Goal: Find specific page/section: Find specific page/section

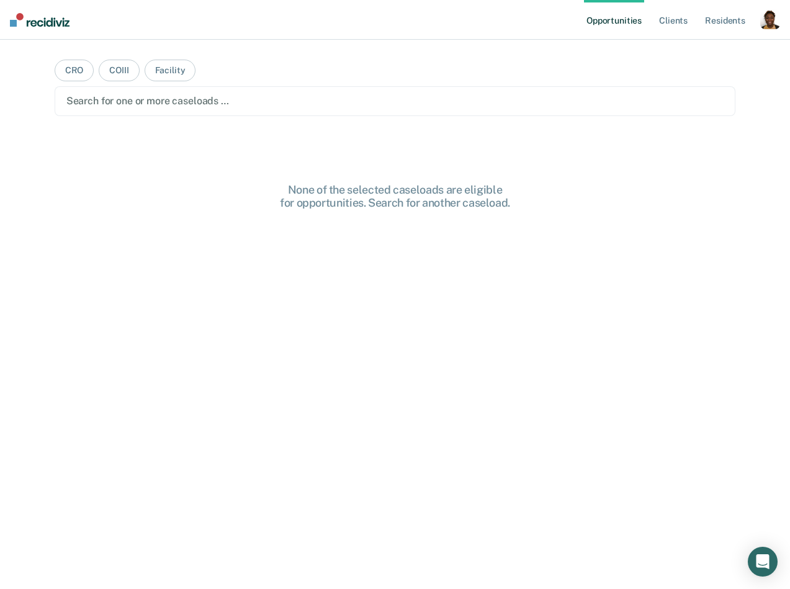
drag, startPoint x: 772, startPoint y: 17, endPoint x: 751, endPoint y: 32, distance: 26.2
click at [772, 17] on div "button" at bounding box center [770, 19] width 20 height 20
click at [725, 45] on link "Profile" at bounding box center [720, 50] width 100 height 11
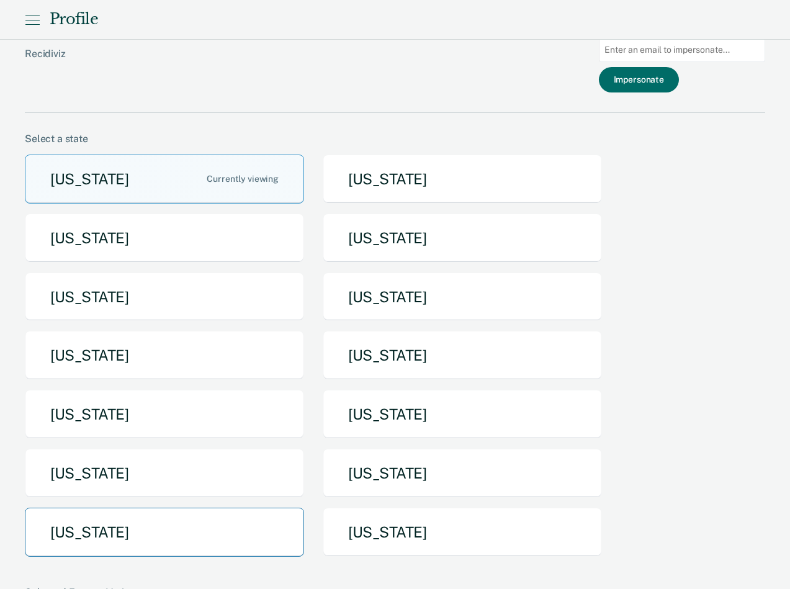
click at [169, 524] on button "Texas" at bounding box center [164, 532] width 279 height 49
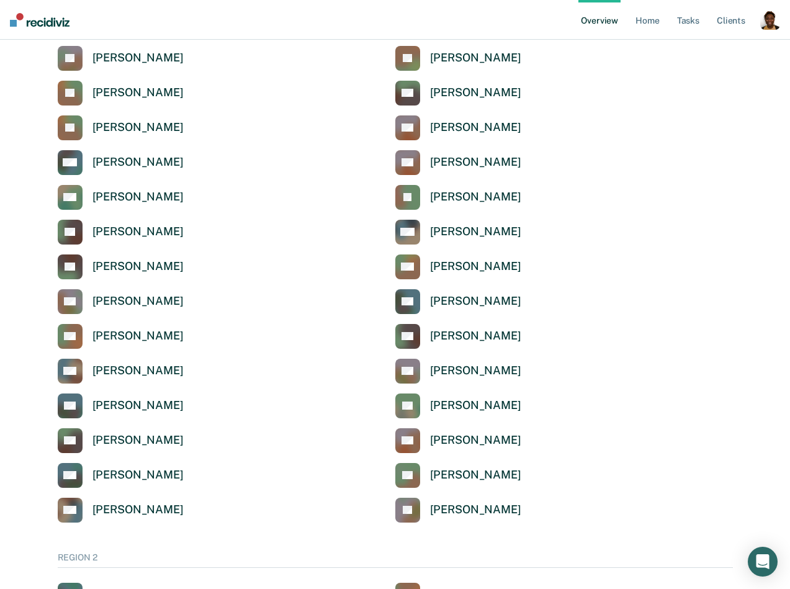
scroll to position [771, 0]
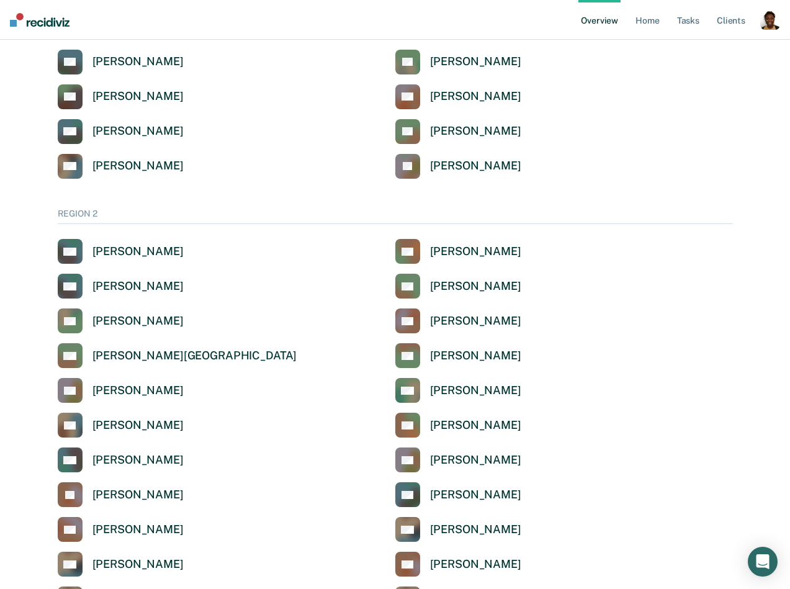
click at [778, 22] on div "button" at bounding box center [770, 20] width 20 height 20
click at [675, 47] on link "Profile" at bounding box center [720, 50] width 100 height 11
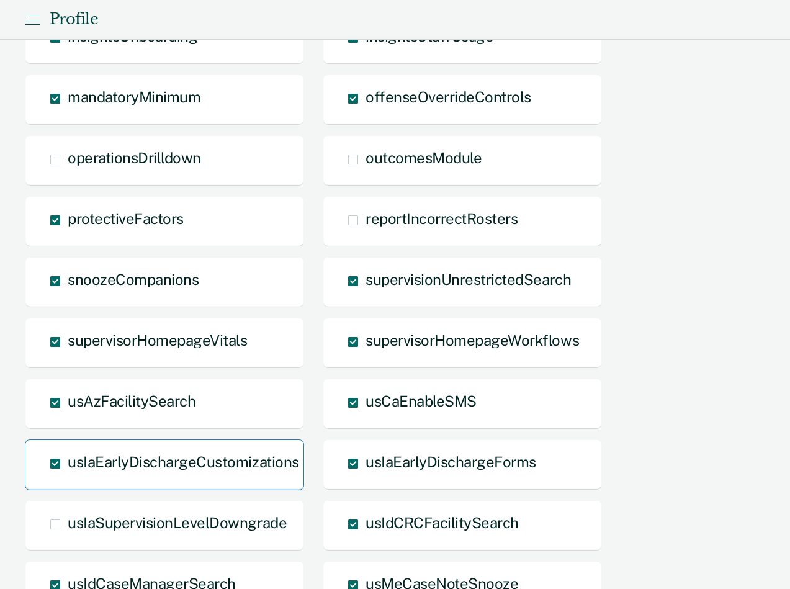
scroll to position [837, 0]
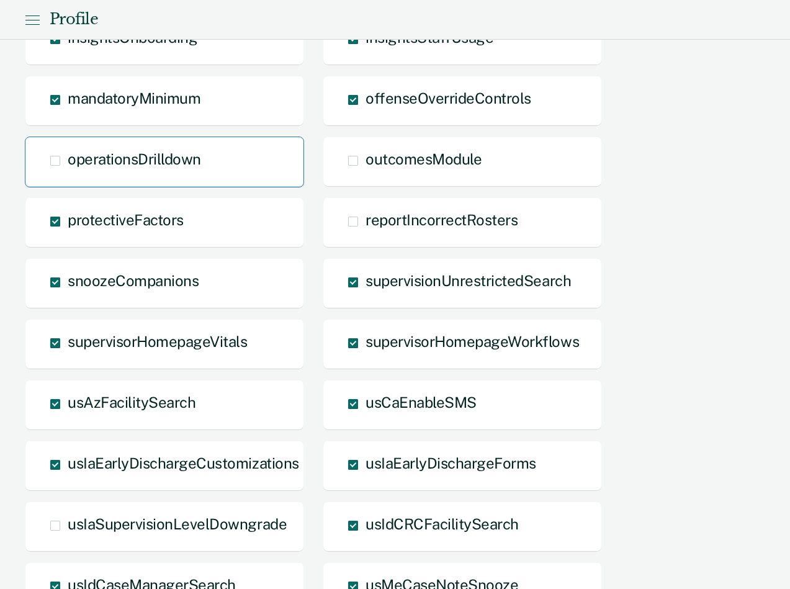
click at [145, 156] on span "operationsDrilldown" at bounding box center [134, 158] width 133 height 17
click at [68, 170] on input "operationsDrilldown" at bounding box center [68, 170] width 0 height 0
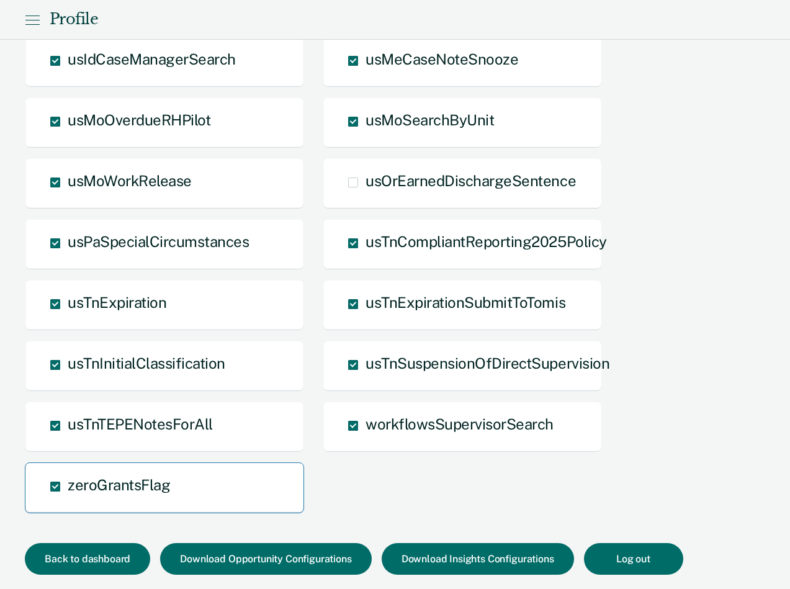
scroll to position [1398, 0]
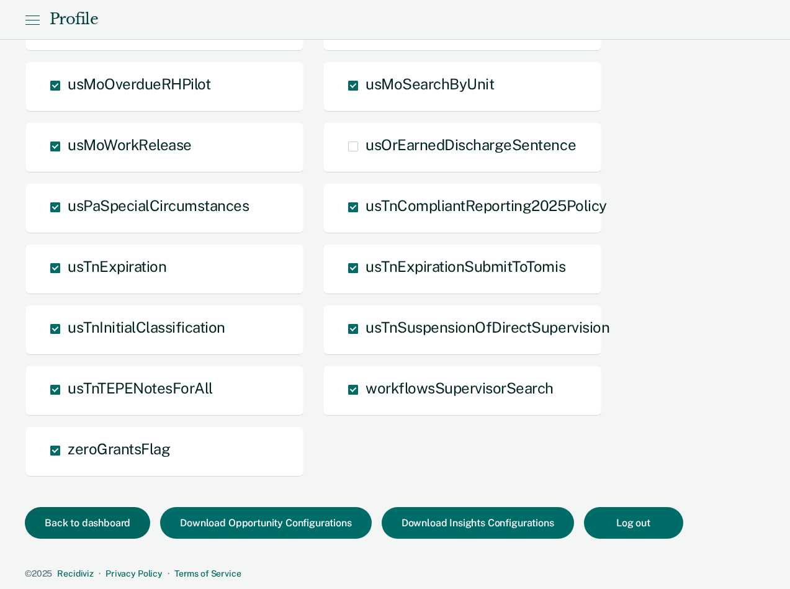
click at [111, 530] on button "Back to dashboard" at bounding box center [87, 523] width 125 height 32
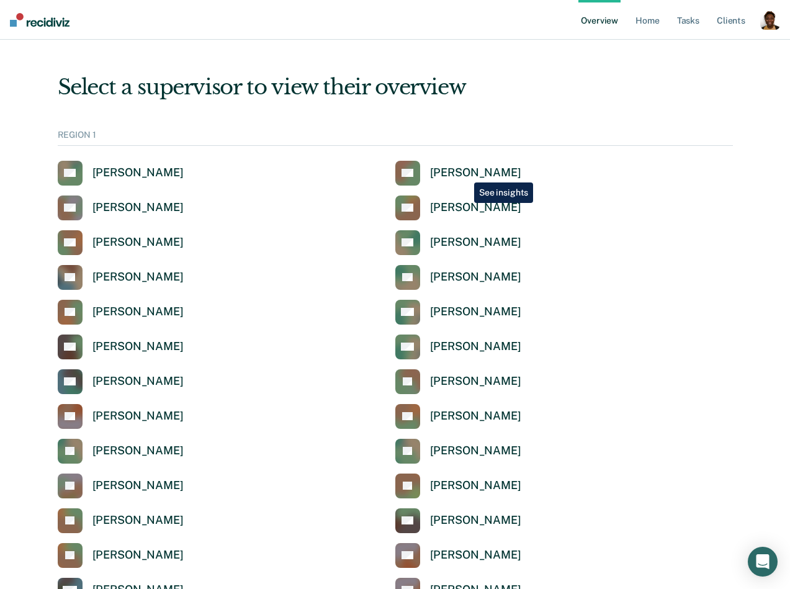
click at [466, 172] on div "Anabel Guy" at bounding box center [475, 173] width 91 height 14
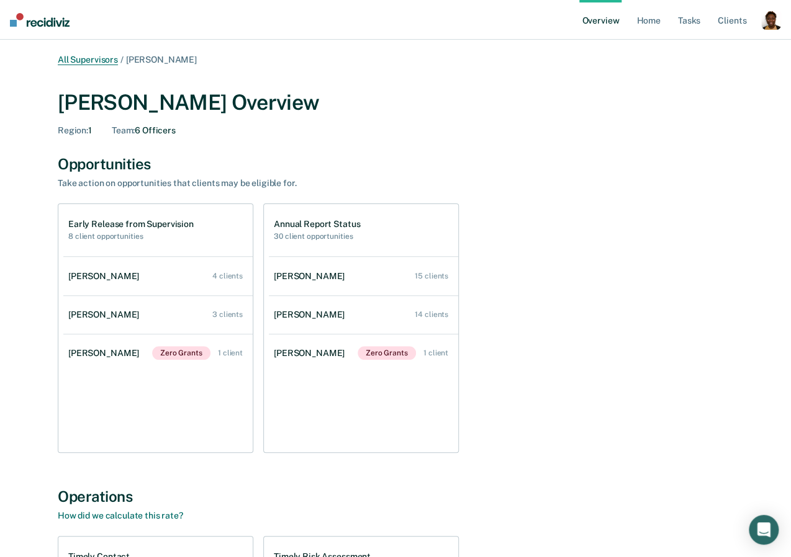
click at [78, 60] on link "All Supervisors" at bounding box center [88, 60] width 60 height 11
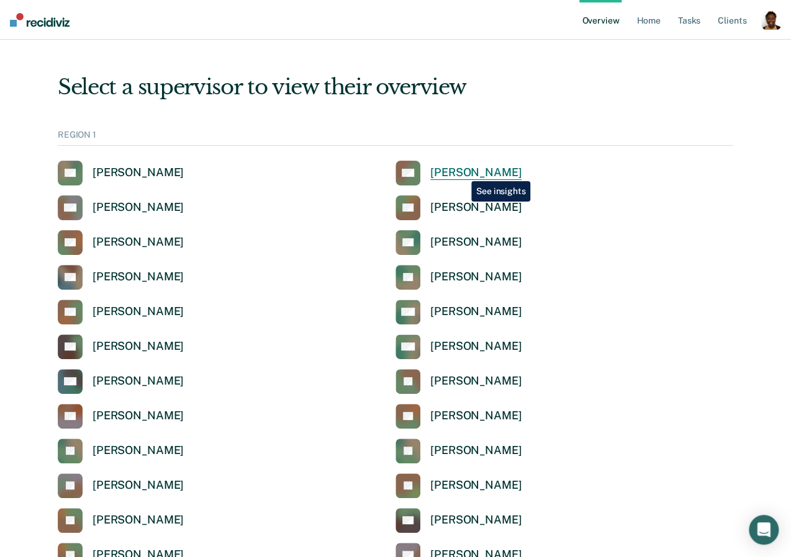
click at [462, 171] on div "Anabel Guy" at bounding box center [475, 173] width 91 height 14
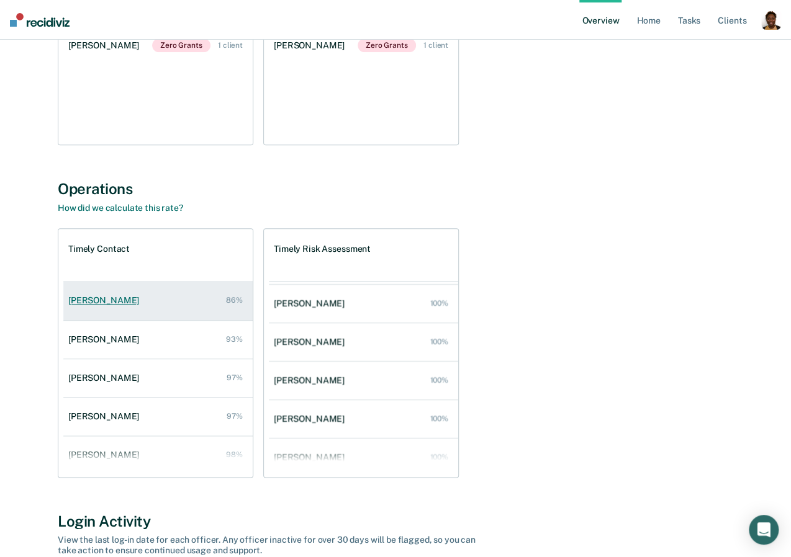
click at [114, 305] on div "Courtney Shell" at bounding box center [106, 300] width 76 height 11
